Goal: Register for event/course

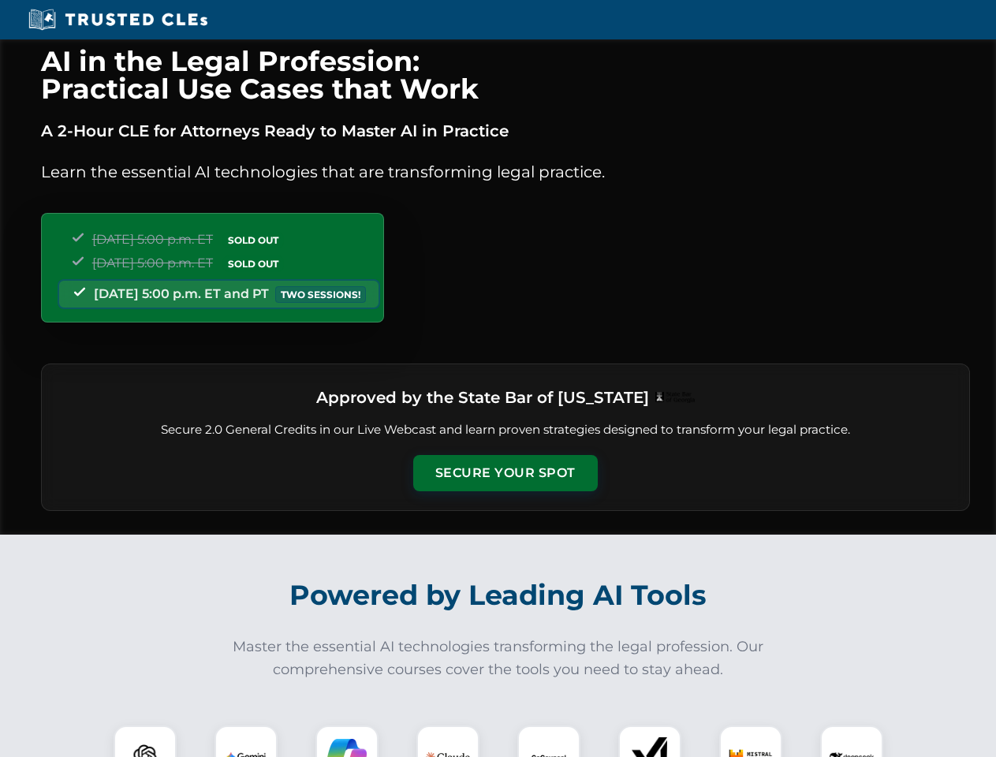
click at [505, 473] on button "Secure Your Spot" at bounding box center [505, 473] width 184 height 36
click at [145, 741] on img at bounding box center [145, 757] width 46 height 46
click at [246, 741] on img at bounding box center [245, 756] width 39 height 39
click at [347, 741] on img at bounding box center [346, 756] width 39 height 39
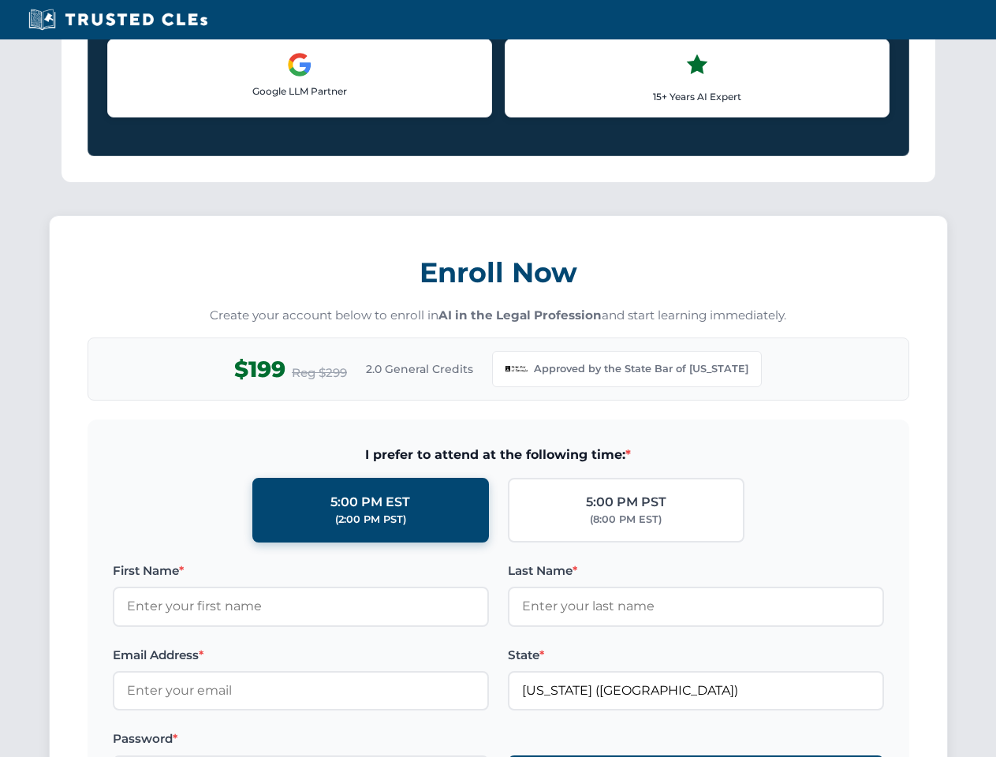
scroll to position [1355, 0]
